Goal: Task Accomplishment & Management: Manage account settings

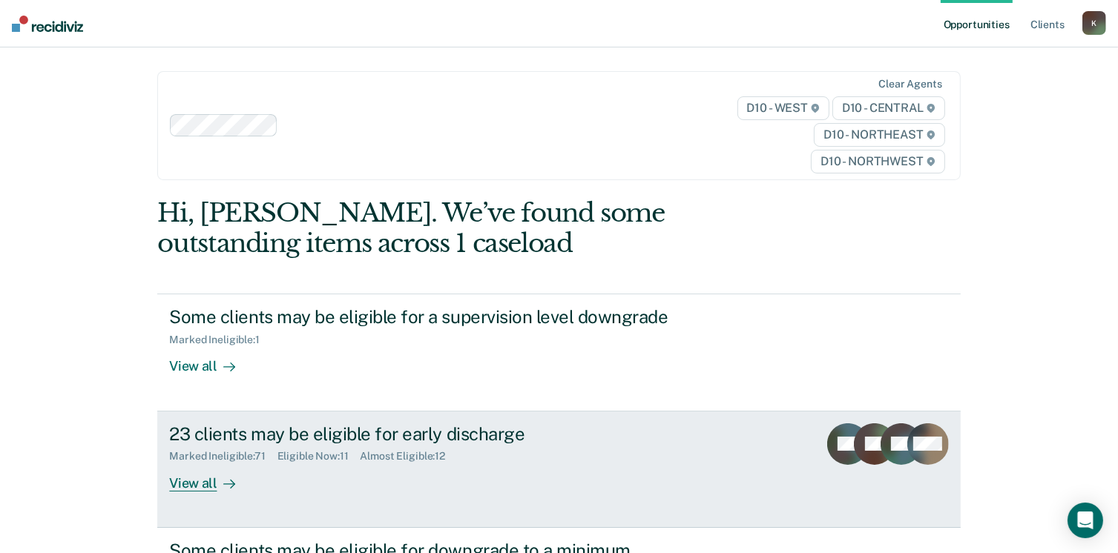
click at [199, 488] on div "View all" at bounding box center [210, 477] width 83 height 29
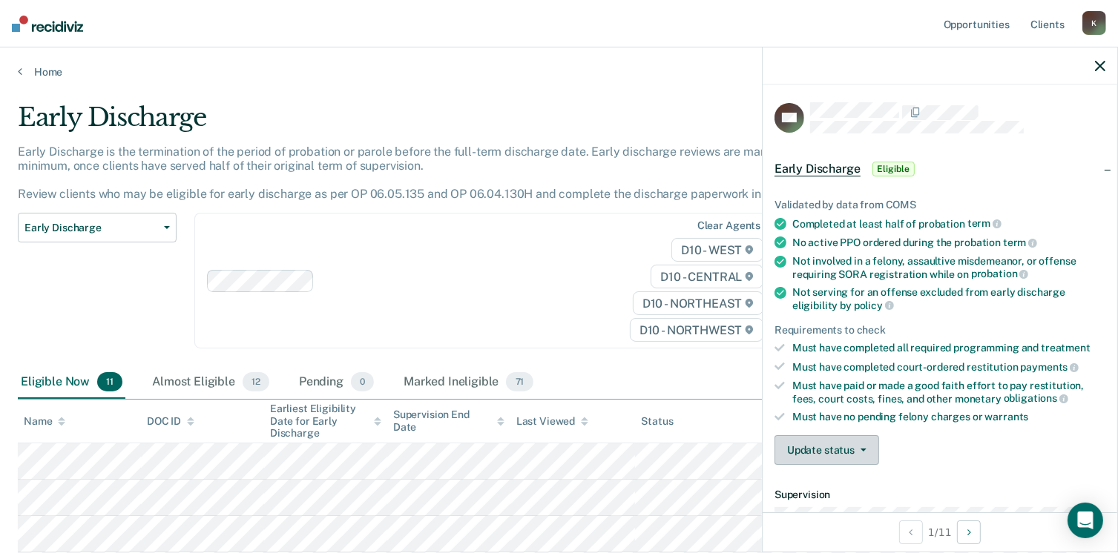
click at [848, 443] on button "Update status" at bounding box center [826, 450] width 105 height 30
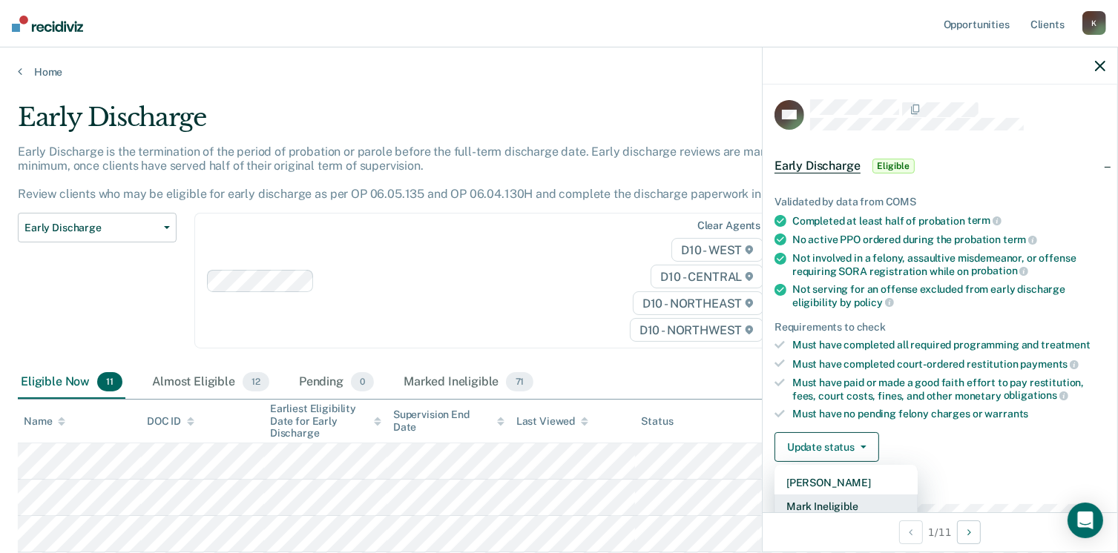
click at [828, 498] on button "Mark Ineligible" at bounding box center [845, 507] width 143 height 24
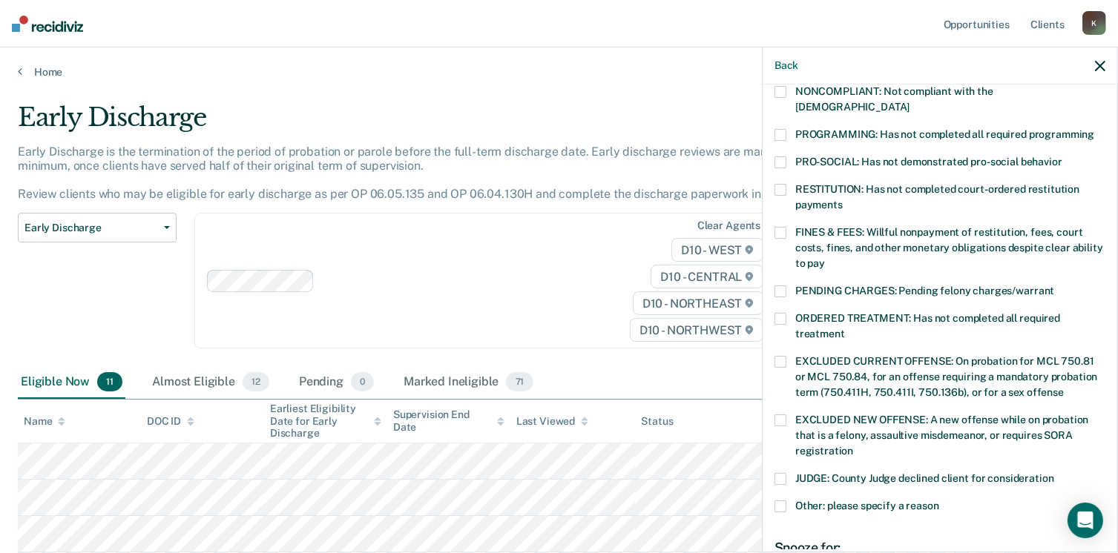
scroll to position [300, 0]
click at [786, 473] on span at bounding box center [780, 479] width 12 height 12
click at [1054, 473] on input "JUDGE: County Judge declined client for consideration" at bounding box center [1054, 473] width 0 height 0
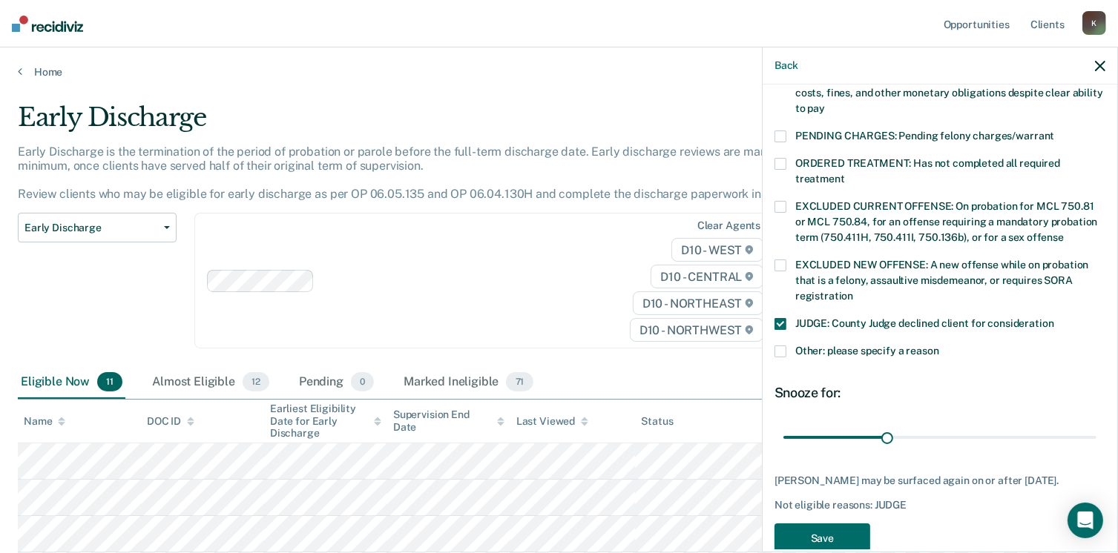
scroll to position [467, 0]
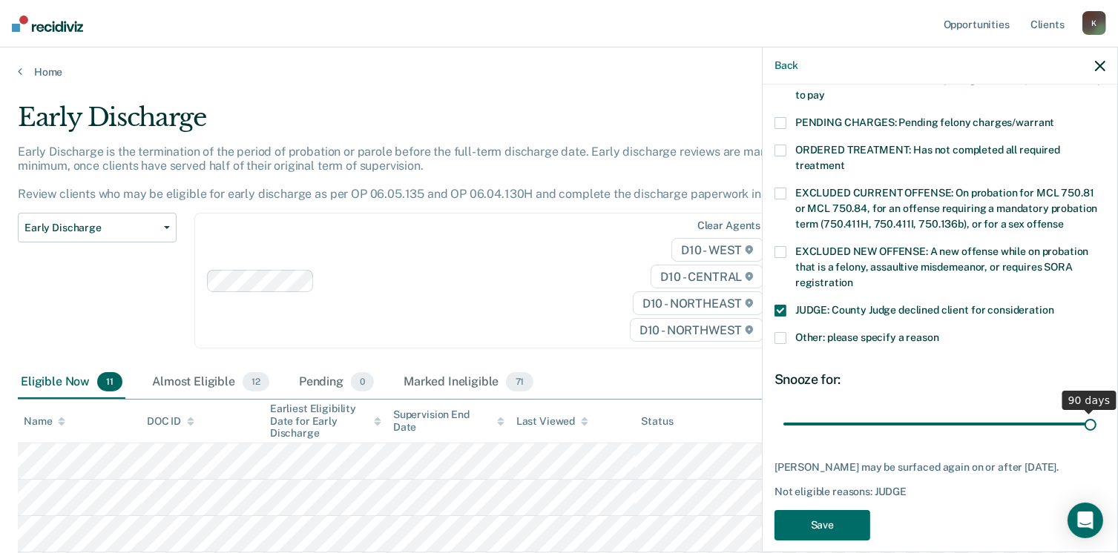
drag, startPoint x: 878, startPoint y: 399, endPoint x: 1133, endPoint y: 400, distance: 255.9
type input "90"
click at [1096, 412] on input "range" at bounding box center [939, 425] width 313 height 26
click at [833, 519] on button "Save" at bounding box center [822, 525] width 96 height 30
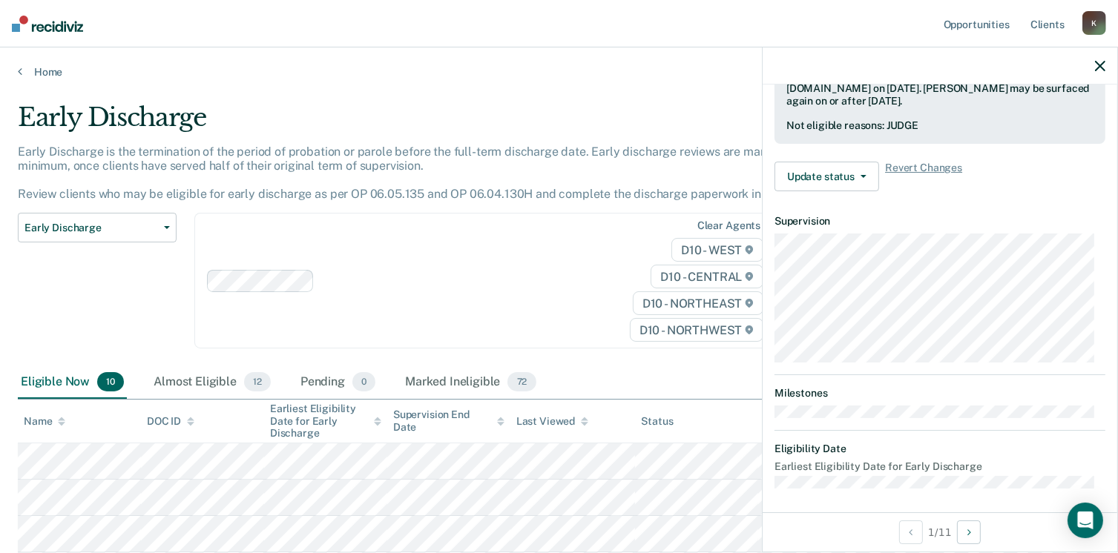
scroll to position [274, 0]
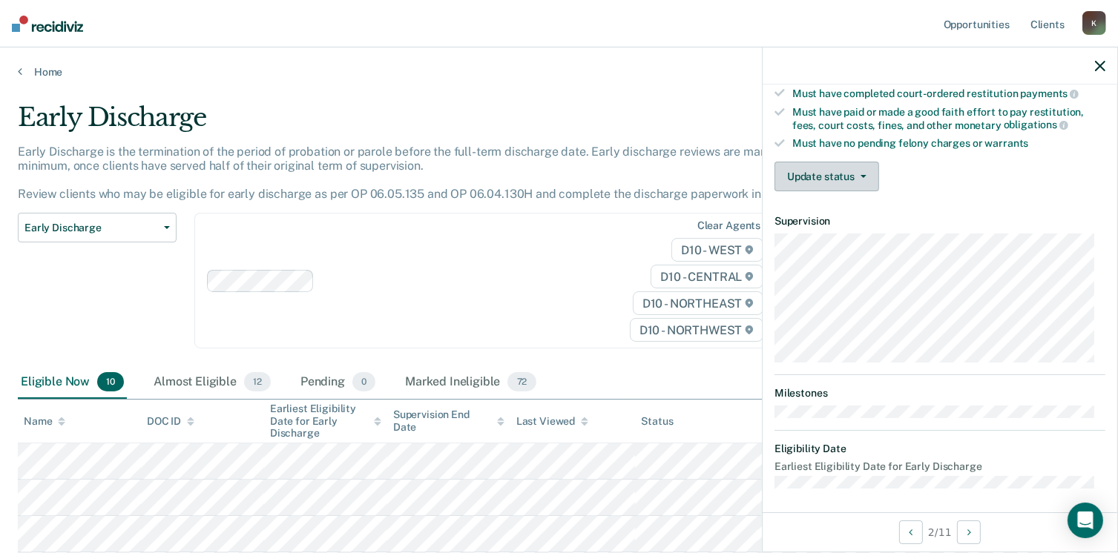
click at [834, 169] on button "Update status" at bounding box center [826, 177] width 105 height 30
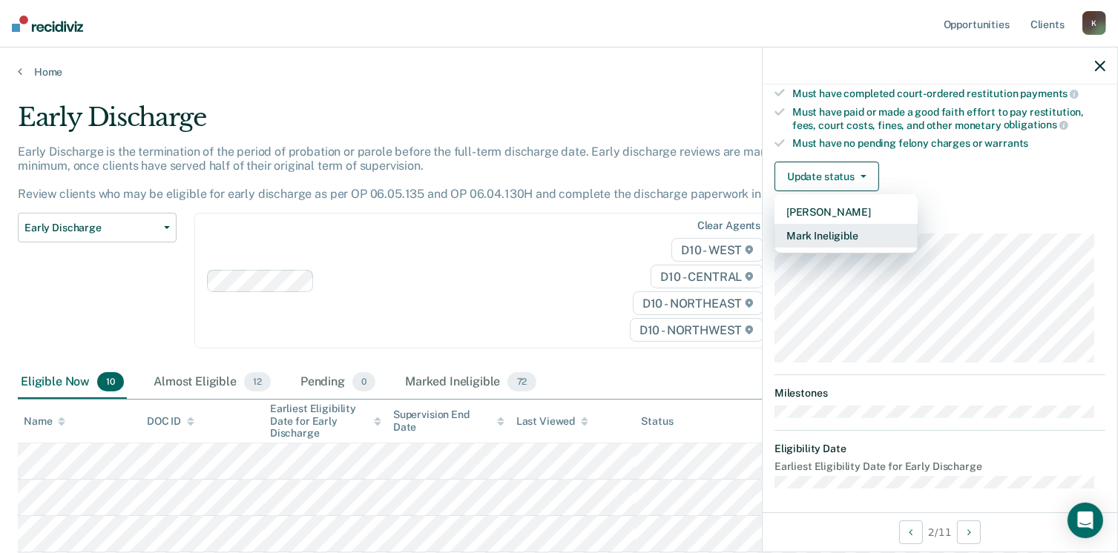
click at [843, 224] on button "Mark Ineligible" at bounding box center [845, 236] width 143 height 24
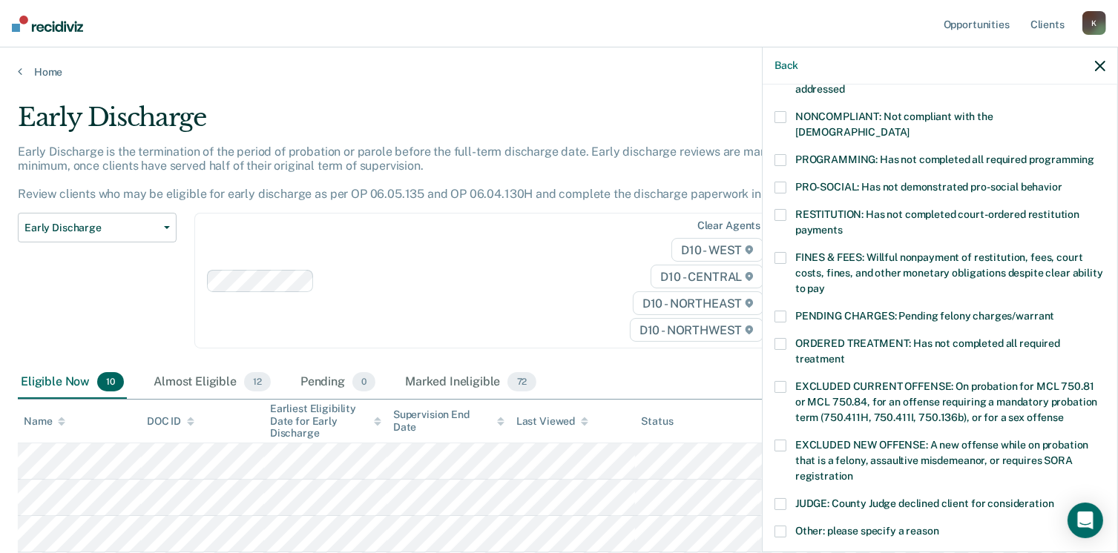
click at [780, 209] on span at bounding box center [780, 215] width 12 height 12
click at [843, 225] on input "RESTITUTION: Has not completed court-ordered restitution payments" at bounding box center [843, 225] width 0 height 0
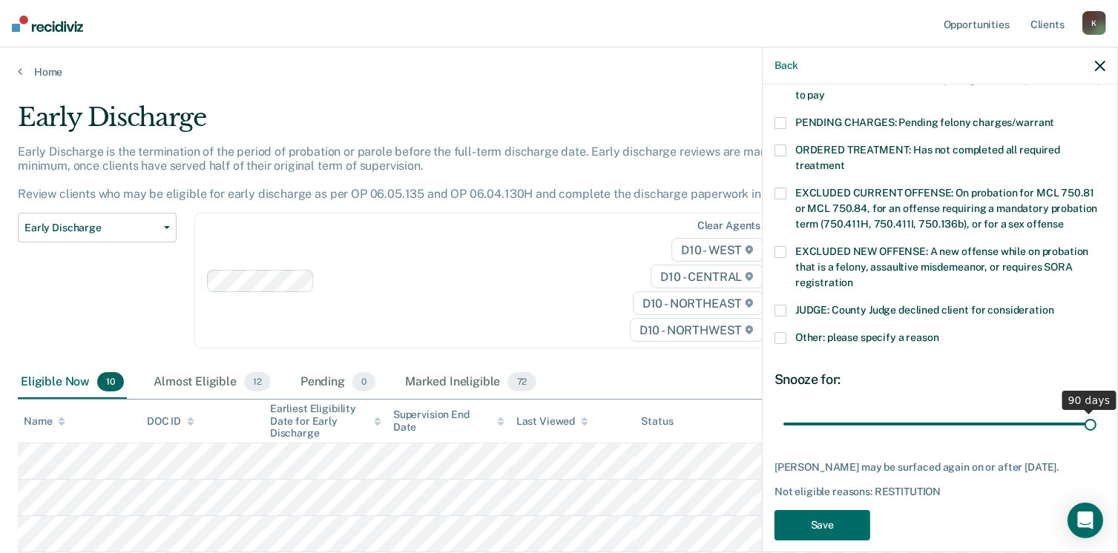
drag, startPoint x: 884, startPoint y: 405, endPoint x: 1133, endPoint y: 390, distance: 249.7
type input "90"
click at [1096, 412] on input "range" at bounding box center [939, 425] width 313 height 26
click at [840, 516] on button "Save" at bounding box center [822, 525] width 96 height 30
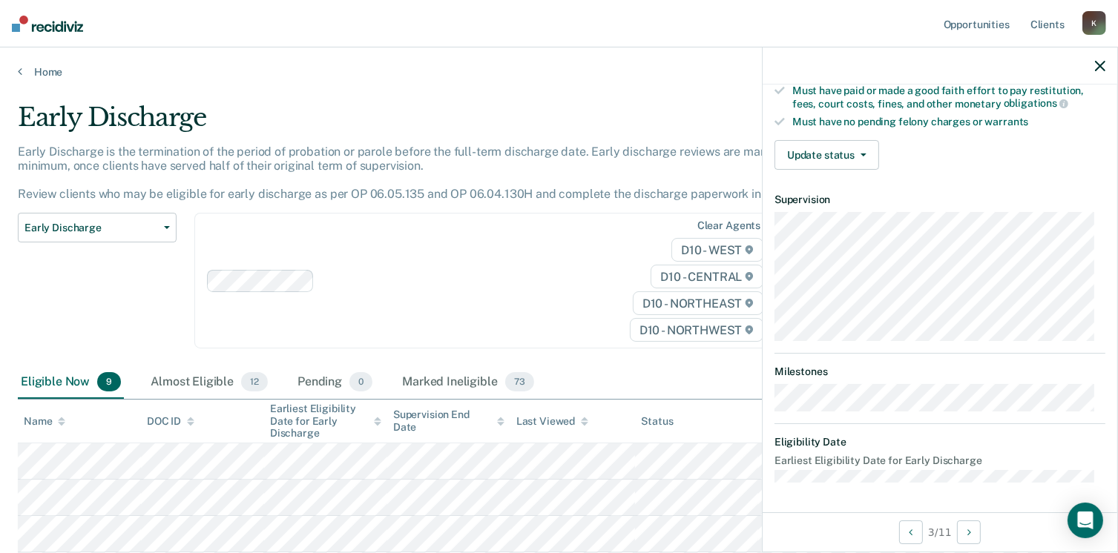
scroll to position [274, 0]
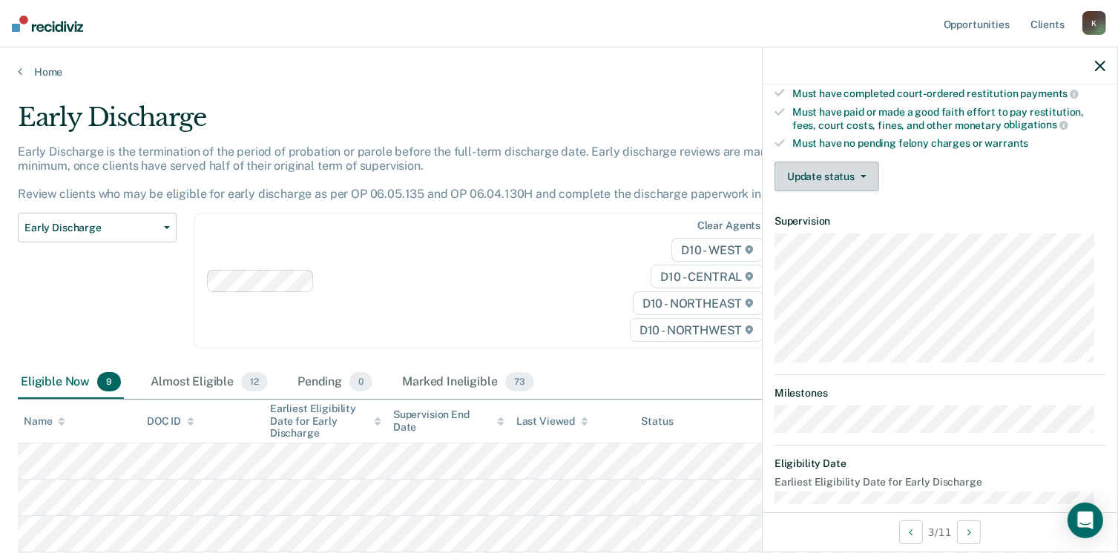
click at [846, 174] on button "Update status" at bounding box center [826, 177] width 105 height 30
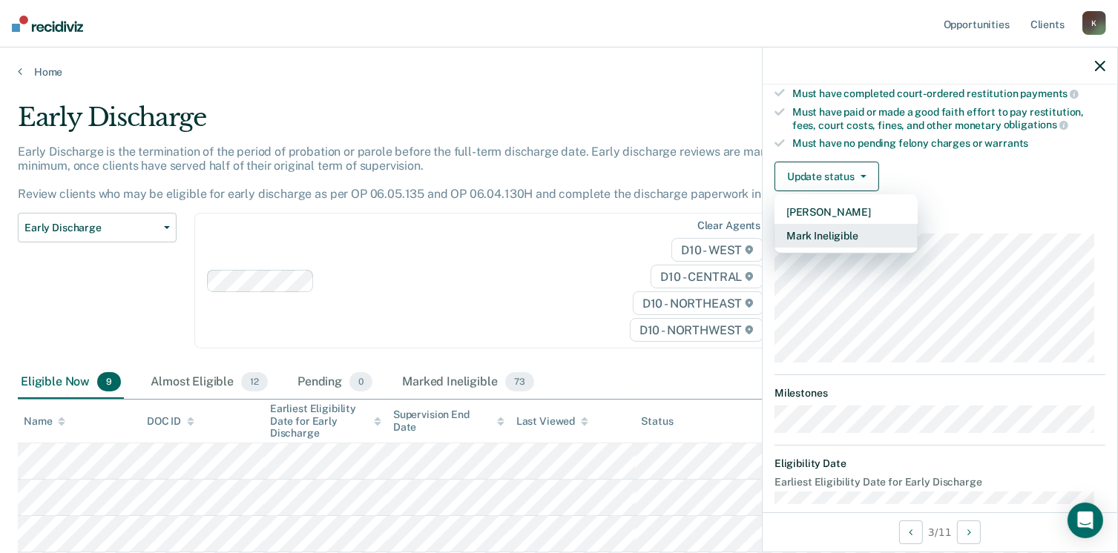
click at [843, 224] on button "Mark Ineligible" at bounding box center [845, 236] width 143 height 24
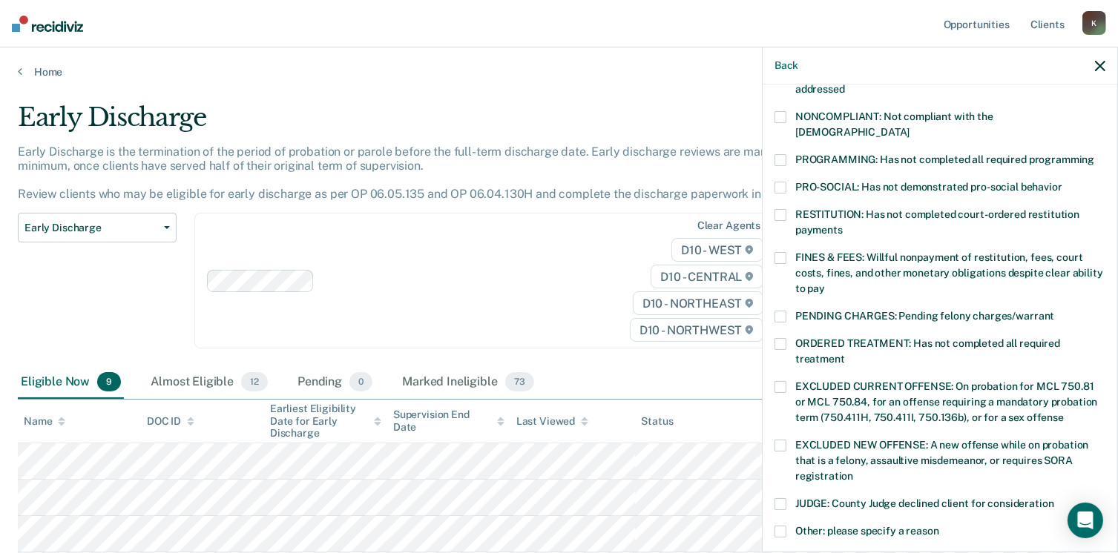
click at [767, 152] on div "BS Which of the following requirements has Bryonte [PERSON_NAME] not met? [MEDI…" at bounding box center [940, 317] width 355 height 465
click at [780, 154] on span at bounding box center [780, 160] width 12 height 12
click at [1094, 154] on input "PROGRAMMING: Has not completed all required programming" at bounding box center [1094, 154] width 0 height 0
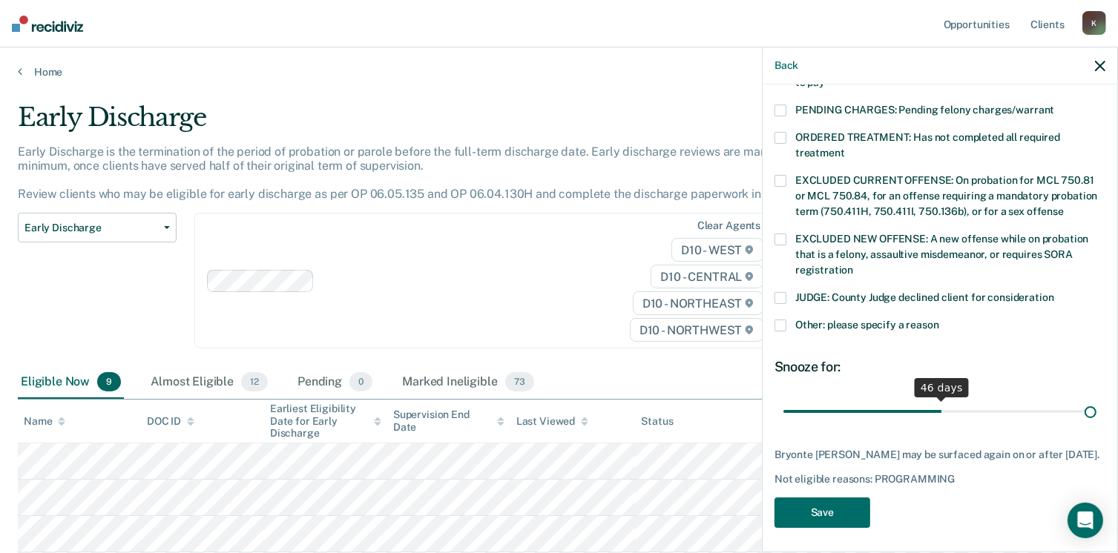
drag, startPoint x: 883, startPoint y: 389, endPoint x: 1133, endPoint y: 370, distance: 251.4
type input "90"
click at [1096, 399] on input "range" at bounding box center [939, 412] width 313 height 26
click at [841, 506] on button "Save" at bounding box center [822, 513] width 96 height 30
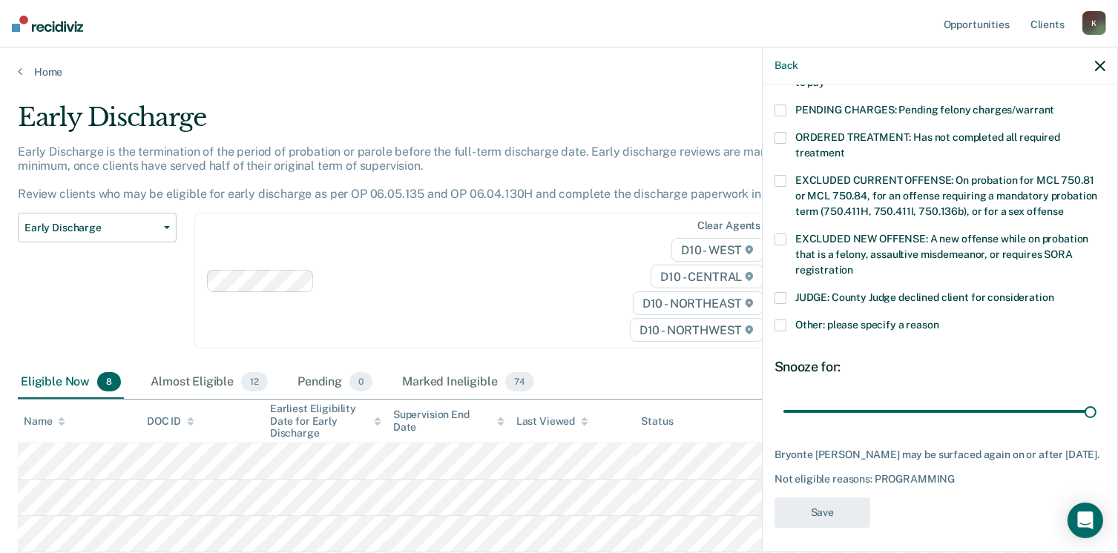
scroll to position [399, 0]
